Goal: Task Accomplishment & Management: Use online tool/utility

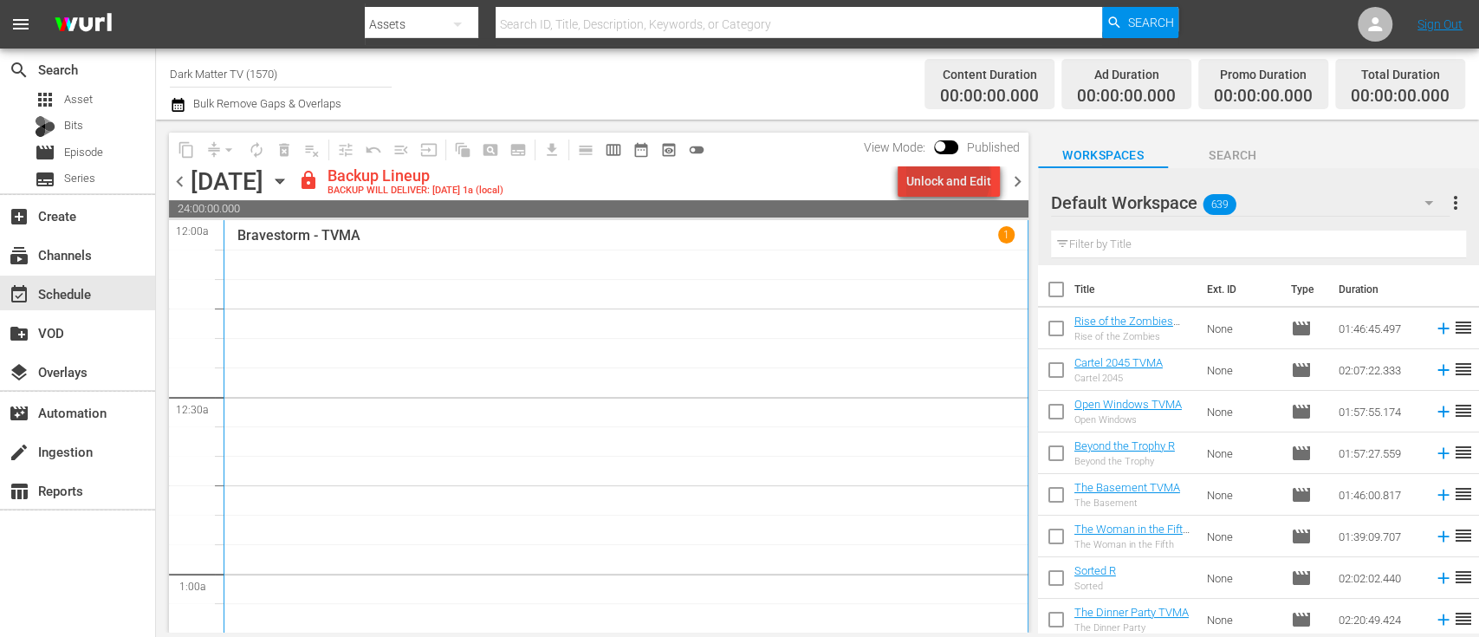
click at [951, 178] on div "Unlock and Edit" at bounding box center [948, 180] width 85 height 31
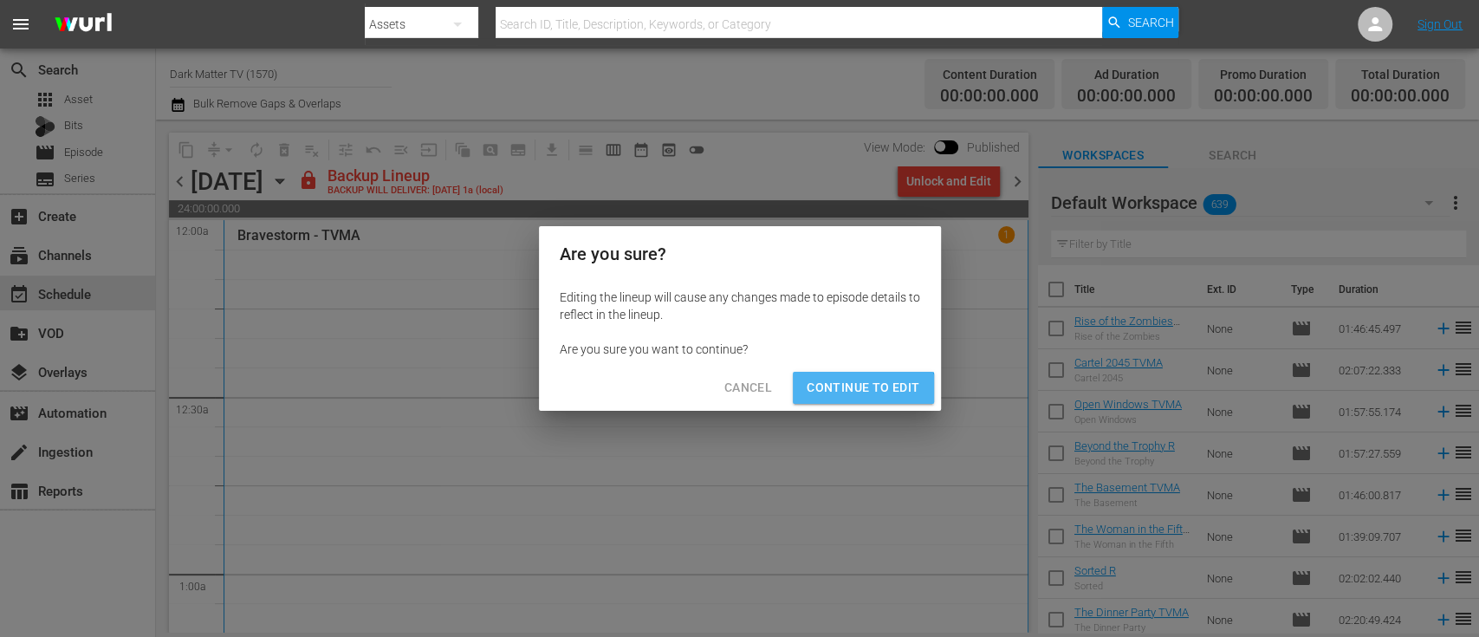
click at [855, 399] on button "Continue to Edit" at bounding box center [863, 388] width 140 height 32
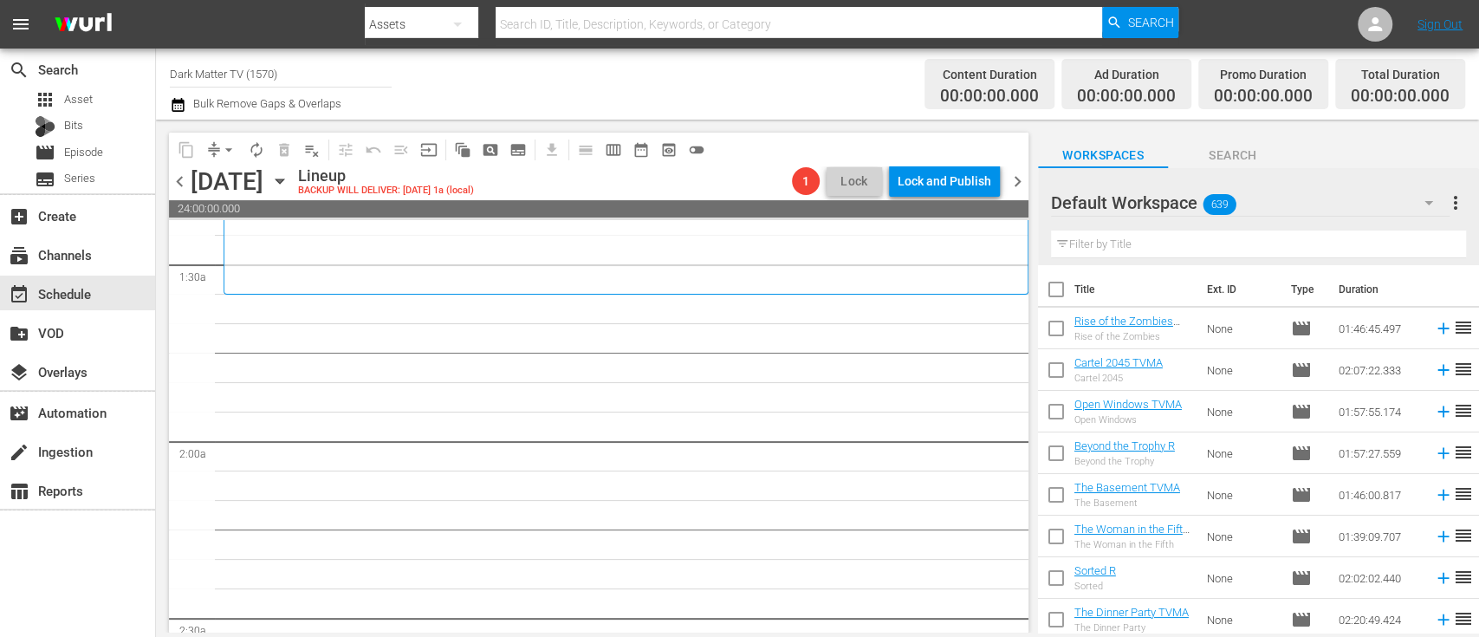
scroll to position [487, 0]
click at [289, 188] on icon "button" at bounding box center [279, 181] width 19 height 19
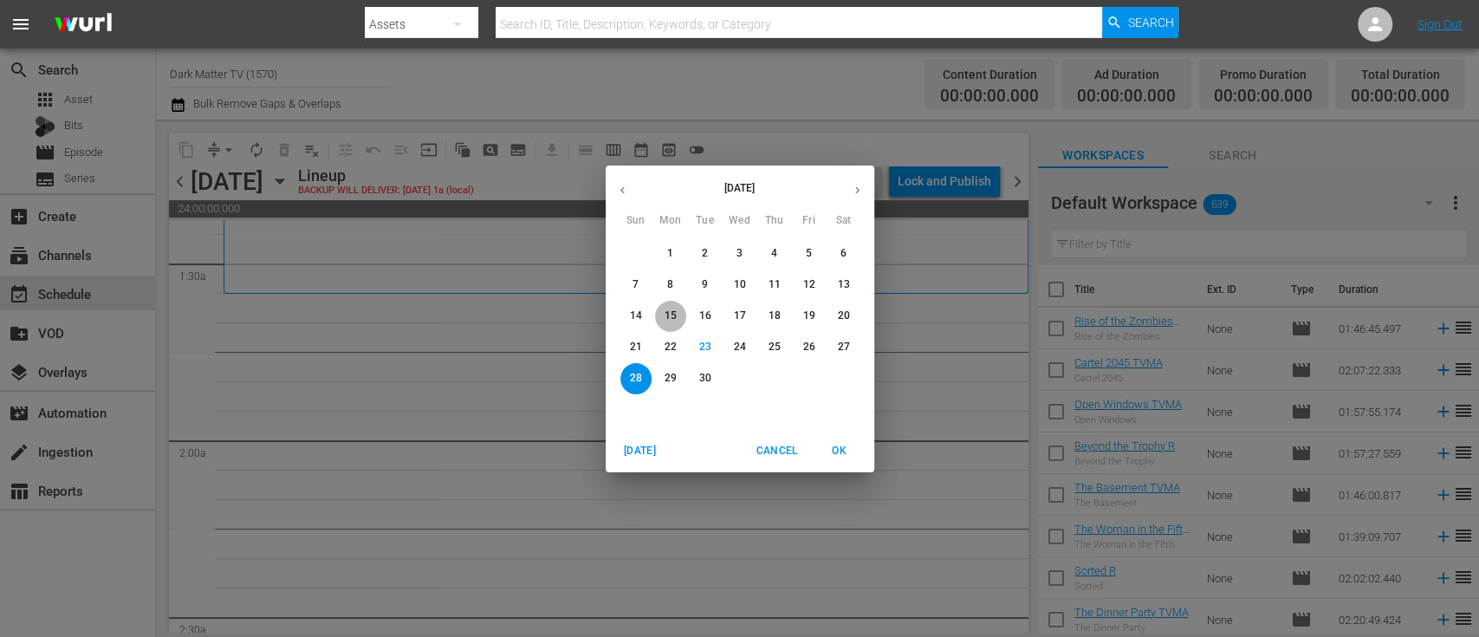
click at [675, 310] on p "15" at bounding box center [670, 315] width 12 height 15
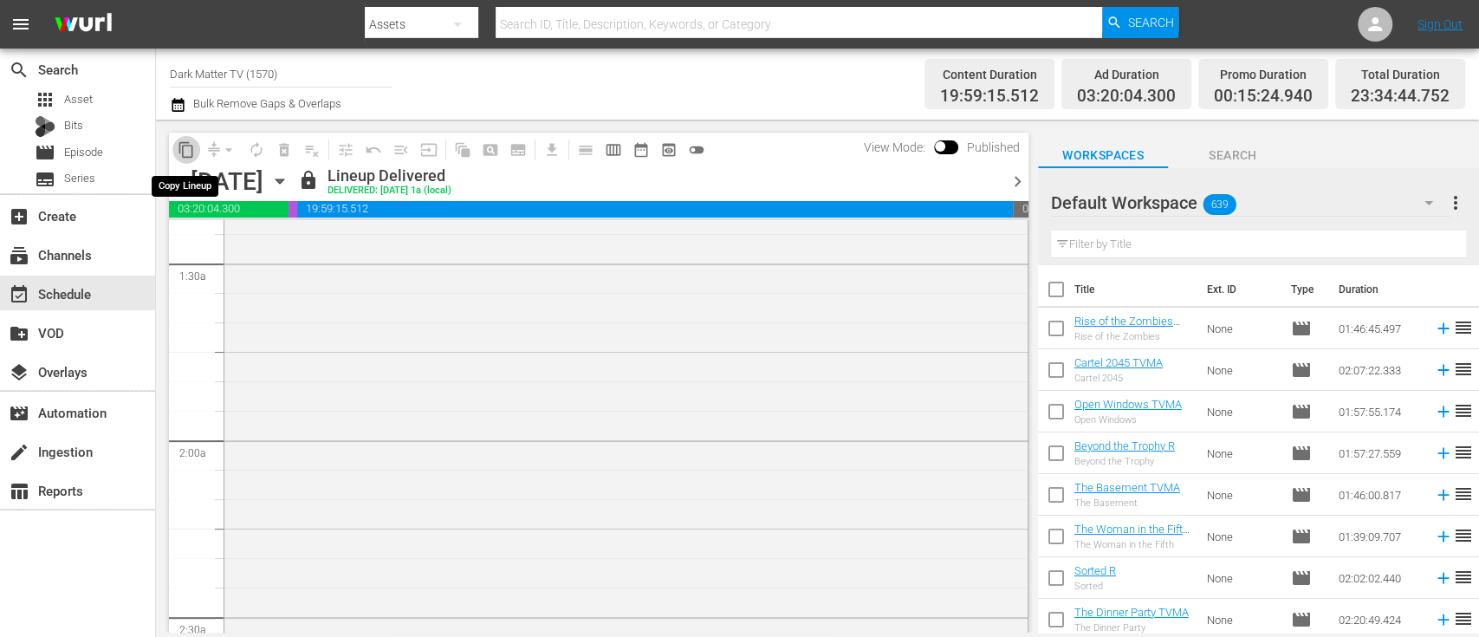
click at [181, 152] on span "content_copy" at bounding box center [186, 149] width 17 height 17
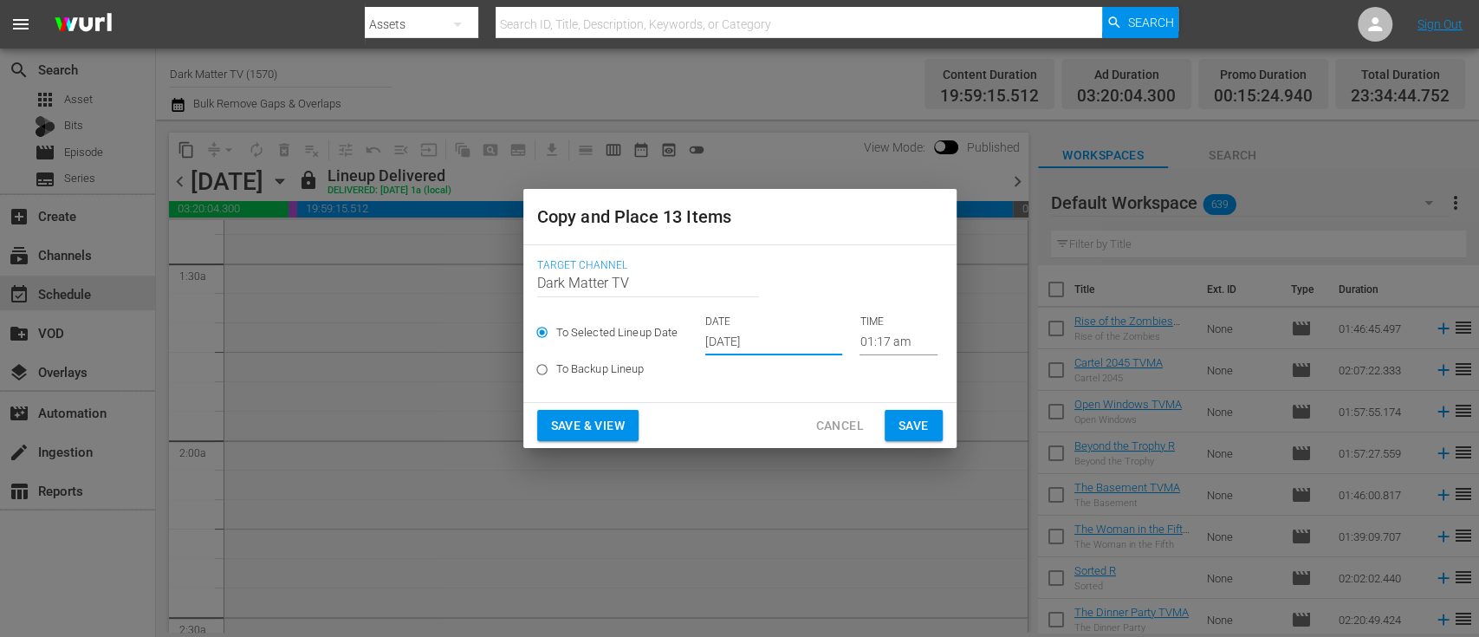
click at [748, 337] on input "[DATE]" at bounding box center [773, 342] width 137 height 26
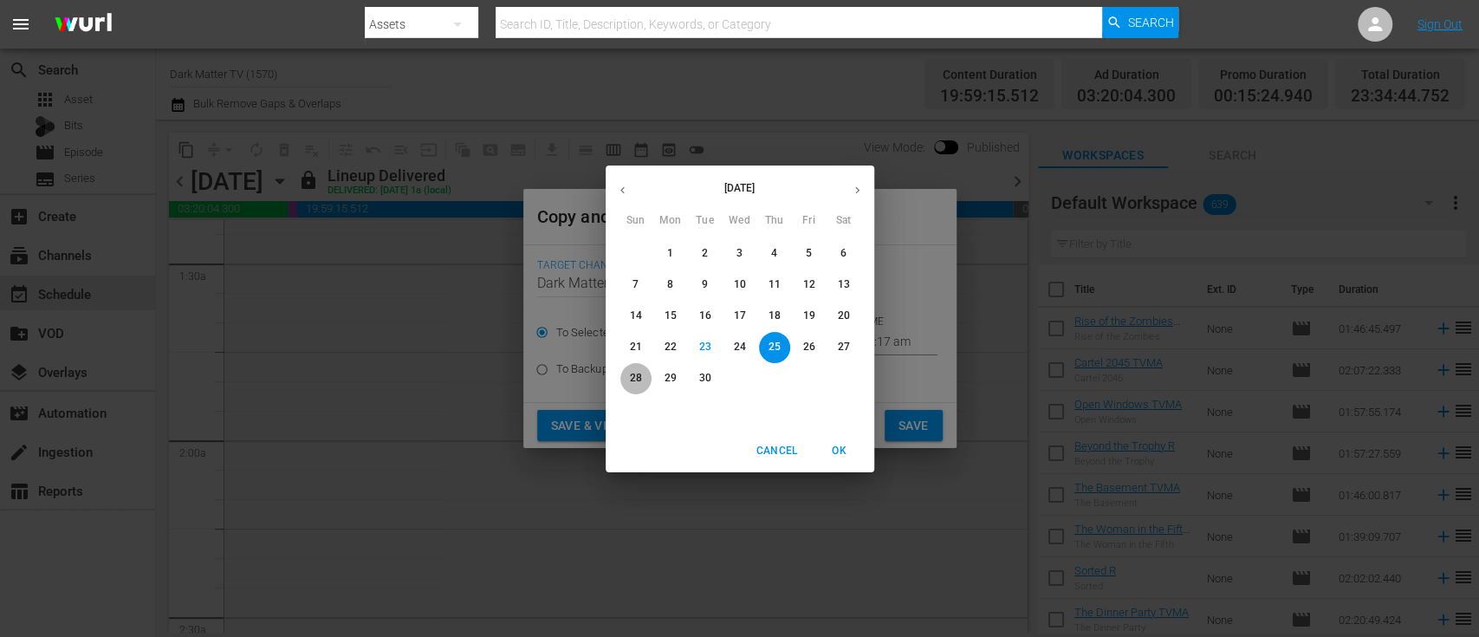
click at [640, 376] on p "28" at bounding box center [635, 378] width 12 height 15
type input "[DATE]"
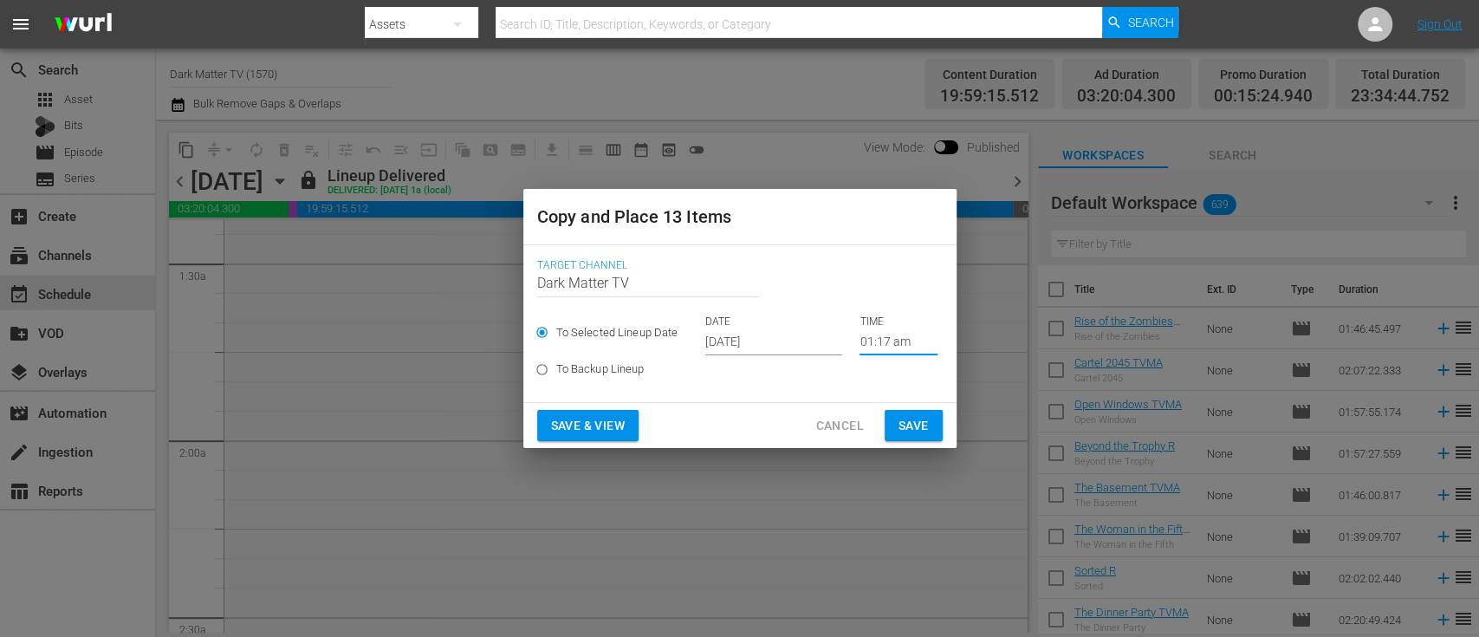
click at [888, 343] on input "01:17 am" at bounding box center [898, 342] width 78 height 26
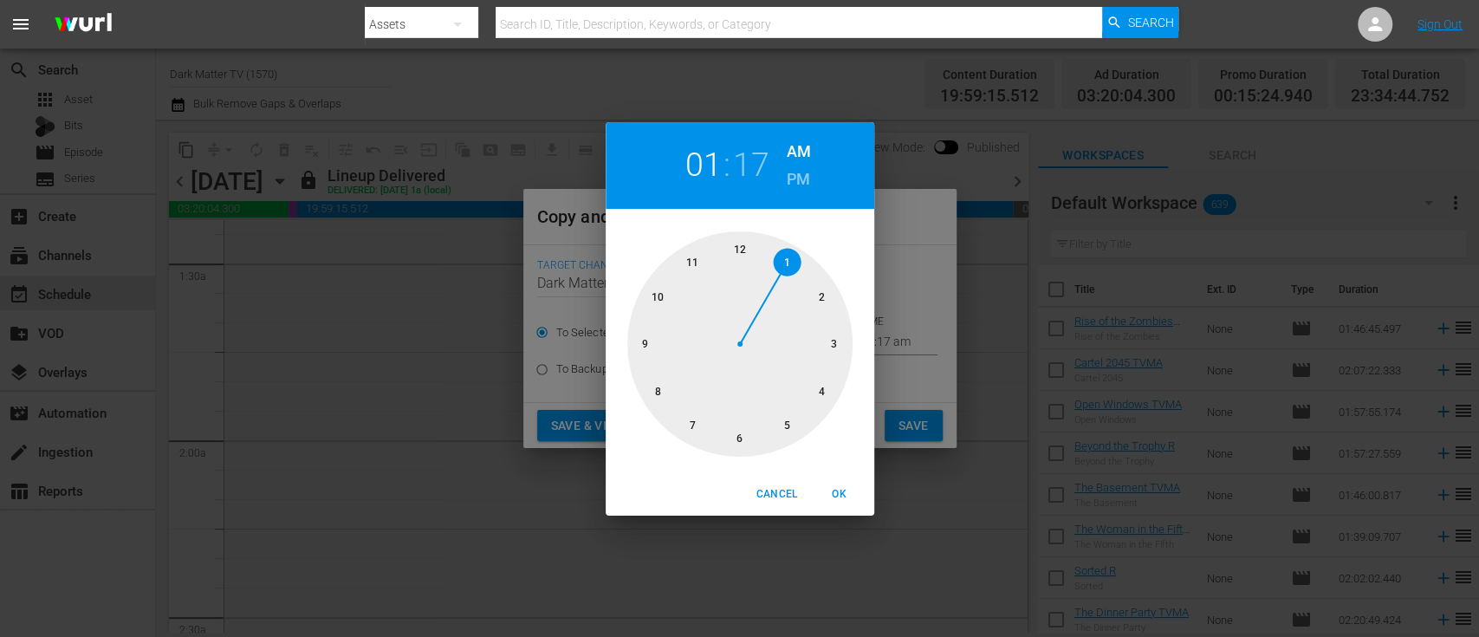
click at [741, 255] on div at bounding box center [739, 343] width 225 height 225
click at [837, 489] on span "OK" at bounding box center [840, 494] width 42 height 18
type input "12:17 am"
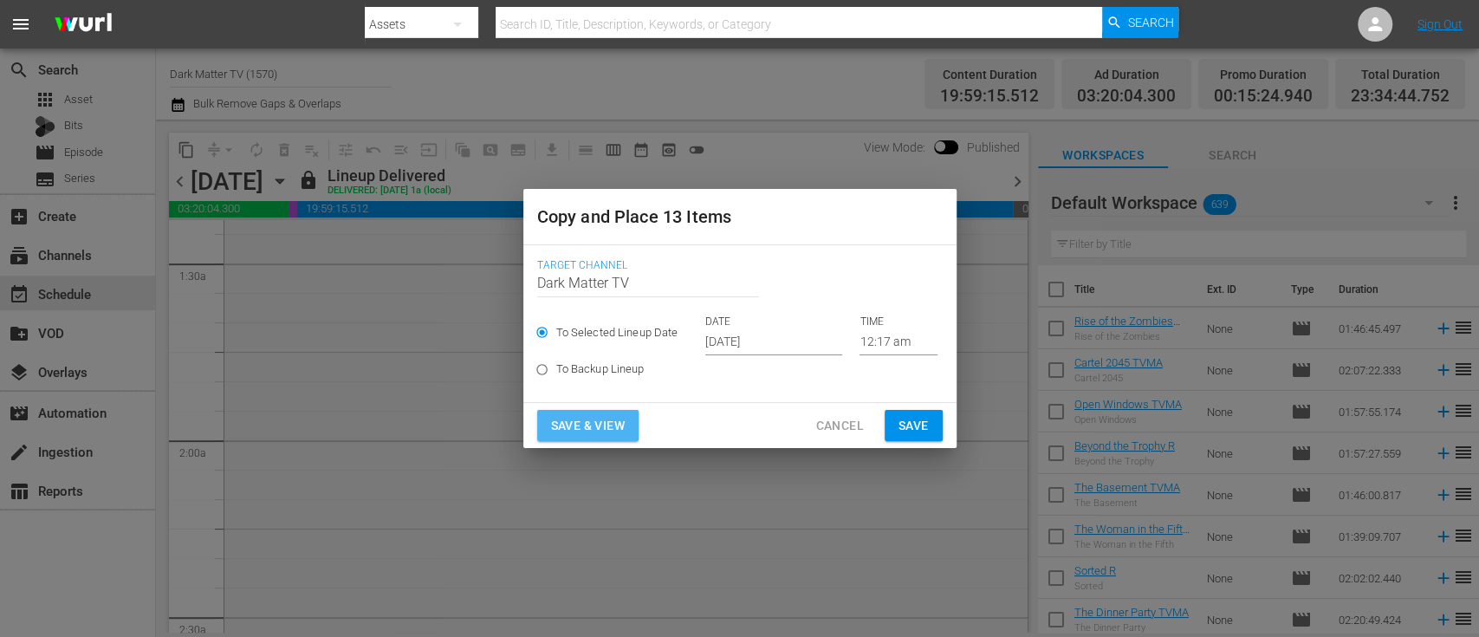
click at [582, 419] on span "Save & View" at bounding box center [588, 426] width 74 height 22
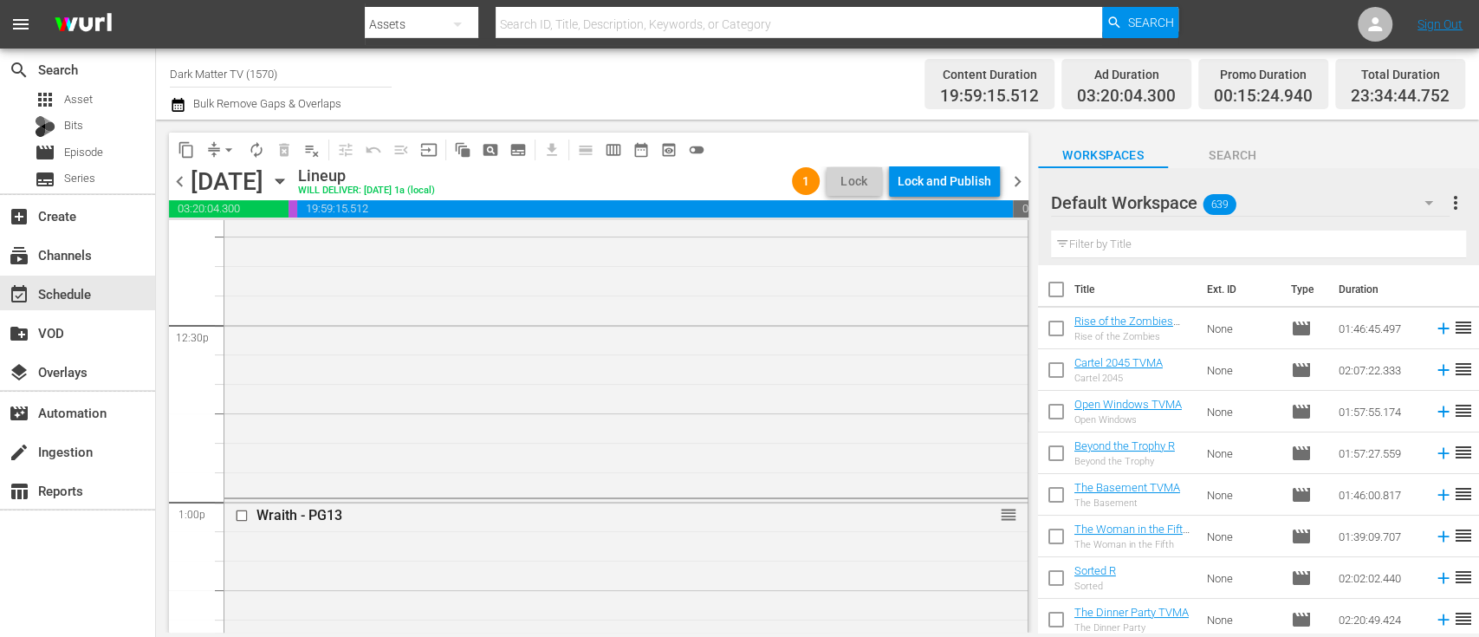
scroll to position [4315, 0]
click at [174, 100] on icon "button" at bounding box center [178, 105] width 12 height 14
